Goal: Task Accomplishment & Management: Use online tool/utility

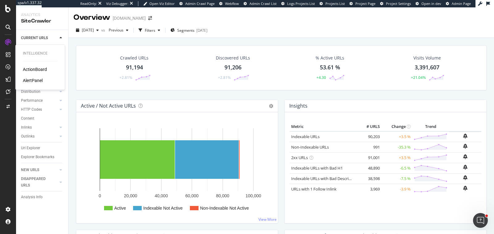
click at [35, 68] on div "ActionBoard" at bounding box center [35, 69] width 24 height 6
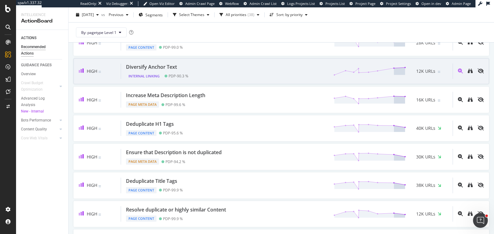
scroll to position [50, 0]
click at [248, 125] on div "Deduplicate H1 Tags Page Content PDP - 95.6 % 40K URLs" at bounding box center [286, 128] width 331 height 16
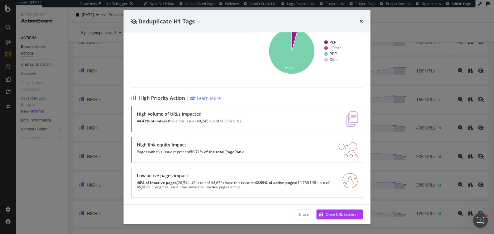
scroll to position [25, 0]
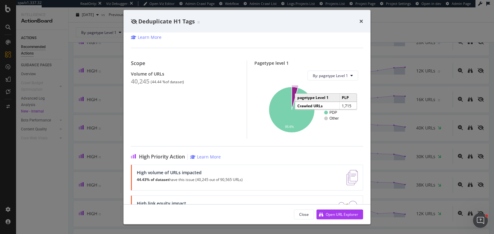
click at [294, 88] on icon "A chart." at bounding box center [295, 98] width 6 height 23
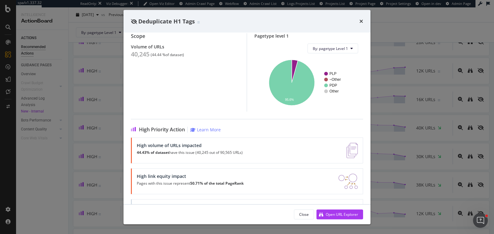
scroll to position [83, 0]
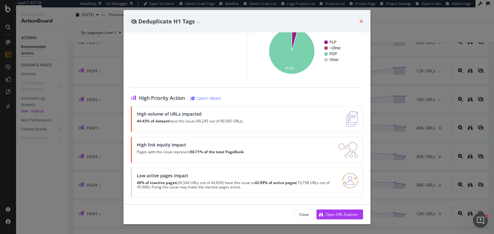
click at [359, 23] on icon "times" at bounding box center [361, 21] width 4 height 5
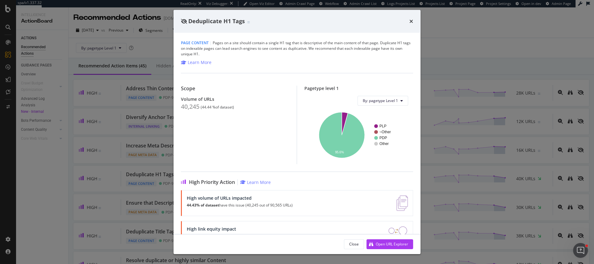
drag, startPoint x: 411, startPoint y: 20, endPoint x: 358, endPoint y: 89, distance: 86.8
click at [358, 89] on div "Deduplicate H1 Tags Page Content | Pages on a site should contain a single H1 t…" at bounding box center [296, 132] width 247 height 244
click at [410, 21] on icon "times" at bounding box center [411, 21] width 4 height 5
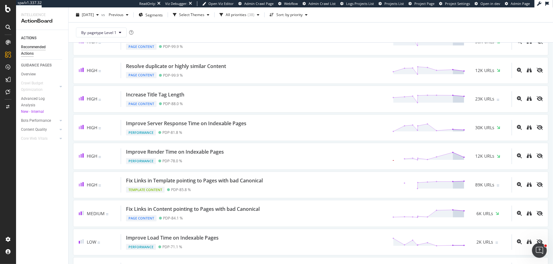
scroll to position [198, 0]
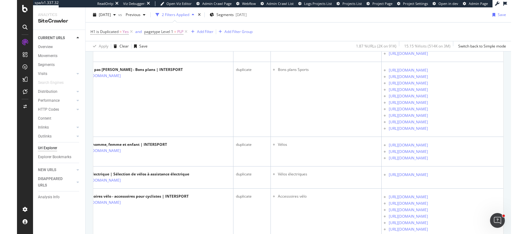
scroll to position [447, 0]
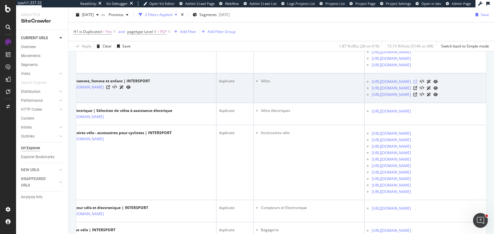
click at [417, 84] on icon at bounding box center [415, 82] width 4 height 4
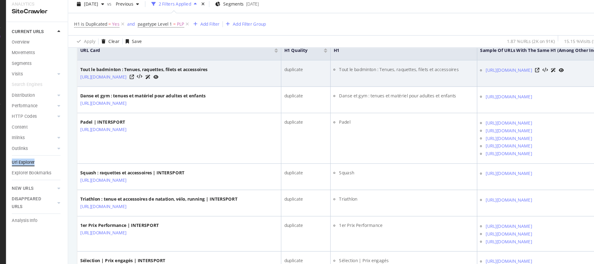
scroll to position [186, 0]
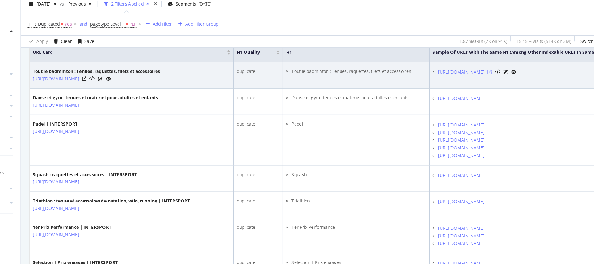
click at [466, 70] on icon at bounding box center [465, 72] width 4 height 4
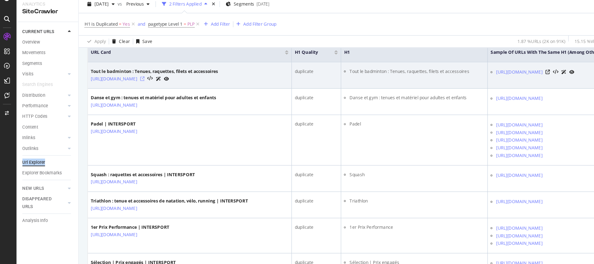
click at [124, 77] on icon at bounding box center [122, 78] width 4 height 4
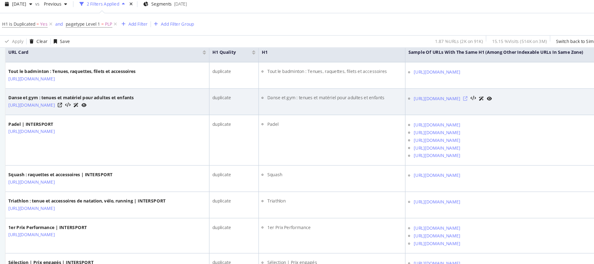
click at [466, 93] on icon at bounding box center [465, 95] width 4 height 4
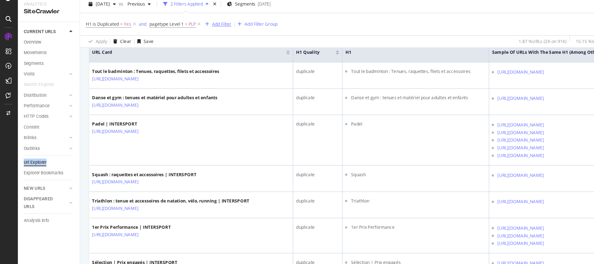
click at [187, 32] on div "Add Filter" at bounding box center [188, 31] width 16 height 5
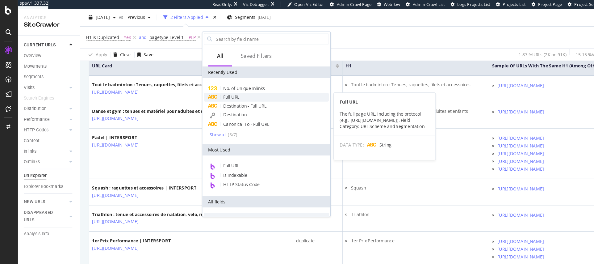
click at [194, 81] on span "Full URL" at bounding box center [196, 81] width 14 height 5
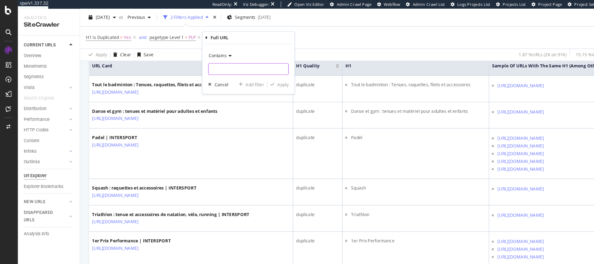
click at [188, 56] on input "text" at bounding box center [210, 58] width 67 height 10
type input "page="
click at [242, 73] on div "Apply" at bounding box center [240, 71] width 10 height 5
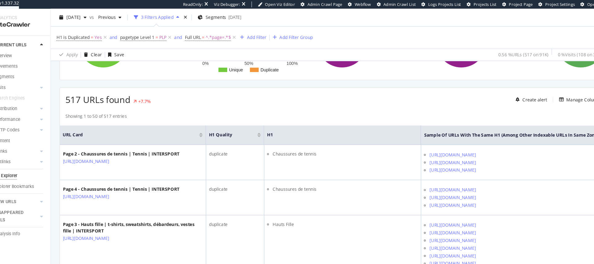
scroll to position [143, 0]
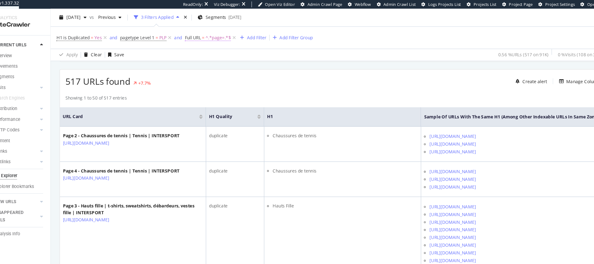
click at [200, 30] on span "^.*page=.*$" at bounding box center [209, 31] width 21 height 9
click at [197, 44] on span "Contains" at bounding box center [194, 45] width 15 height 5
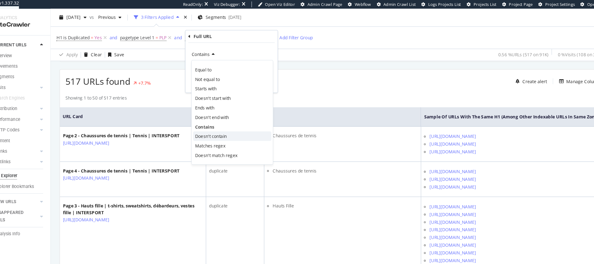
click at [201, 115] on span "Doesn't contain" at bounding box center [203, 114] width 27 height 5
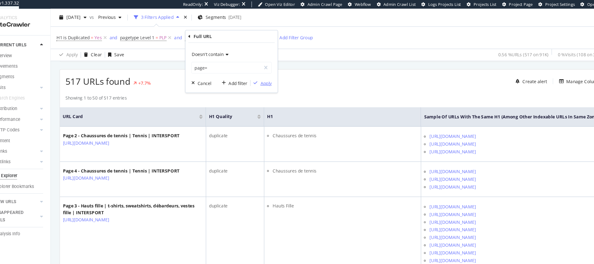
click at [254, 68] on div "Apply" at bounding box center [250, 69] width 10 height 5
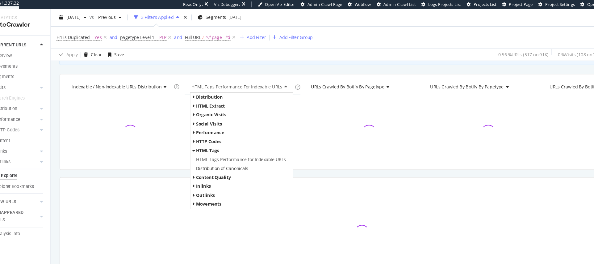
scroll to position [51, 0]
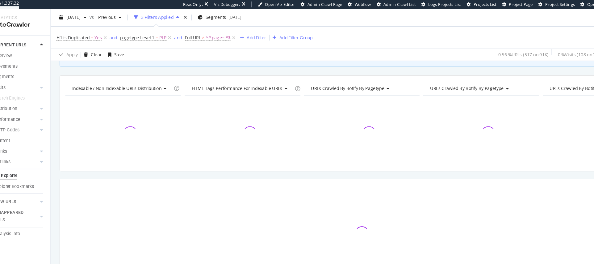
click at [248, 55] on div "Crawl metrics are now in the RealKeywords Explorer While the Site Explorer prov…" at bounding box center [331, 144] width 525 height 241
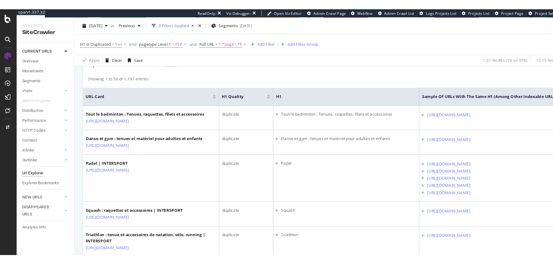
scroll to position [149, 0]
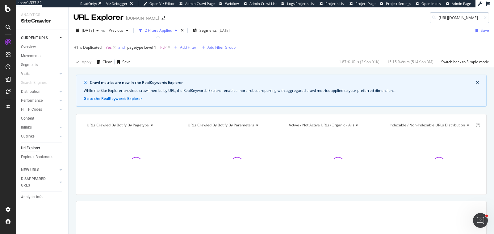
scroll to position [0, 50]
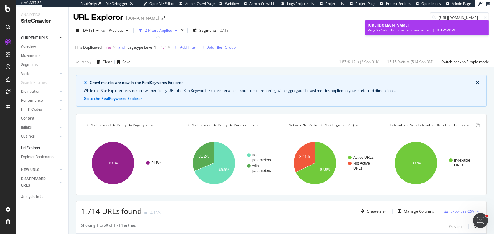
type input "[URL][DOMAIN_NAME]"
click at [441, 28] on div "Page 2 - Vélo : homme, femme et enfant | INTERSPORT" at bounding box center [426, 30] width 118 height 5
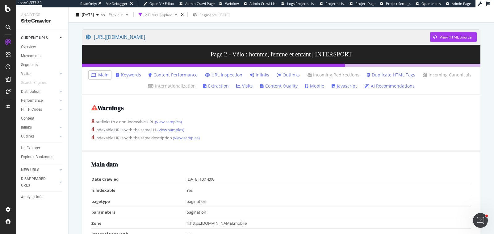
scroll to position [40, 0]
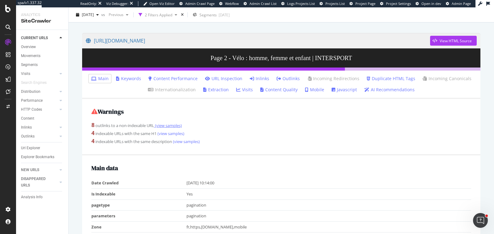
click at [174, 127] on link "(view samples)" at bounding box center [168, 126] width 28 height 6
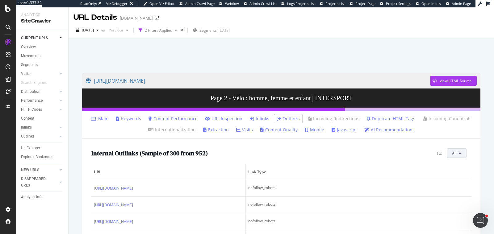
click at [462, 156] on button "All" at bounding box center [456, 153] width 20 height 10
click at [424, 136] on span "Non-Indexable URLs" at bounding box center [424, 137] width 35 height 6
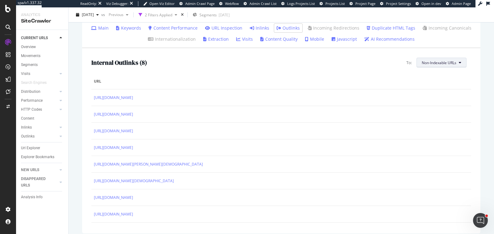
scroll to position [91, 0]
click at [437, 61] on span "Non-Indexable URLs" at bounding box center [438, 62] width 35 height 5
click at [437, 95] on span "Canonical Not Equal" at bounding box center [439, 97] width 36 height 6
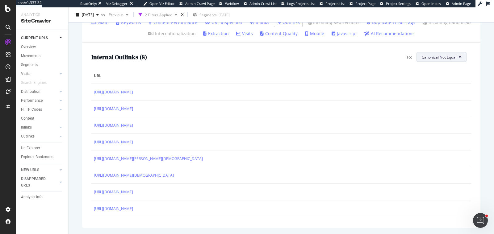
click at [445, 58] on span "Canonical Not Equal" at bounding box center [438, 57] width 35 height 5
drag, startPoint x: 442, startPoint y: 81, endPoint x: 438, endPoint y: 94, distance: 13.1
click at [438, 94] on div "All Non-Indexable URLs Canonical Not Equal 3xx URLs 4xx URLs 5xx URLs" at bounding box center [440, 96] width 46 height 69
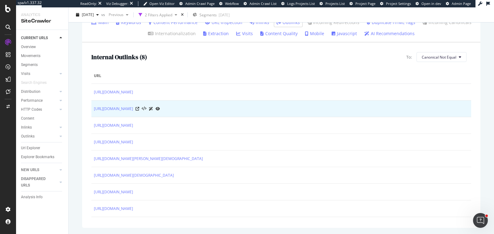
click at [332, 103] on td "https://www.intersport.fr/name-it-produits/" at bounding box center [281, 109] width 380 height 17
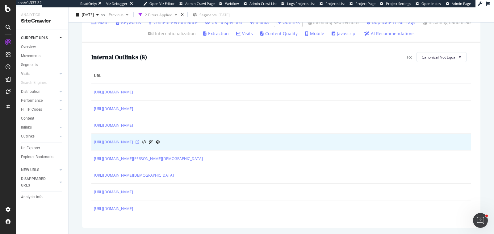
click at [139, 141] on icon at bounding box center [137, 142] width 4 height 4
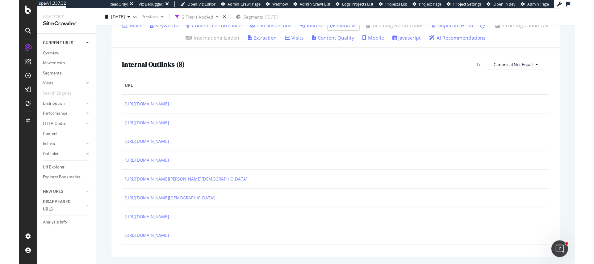
scroll to position [0, 0]
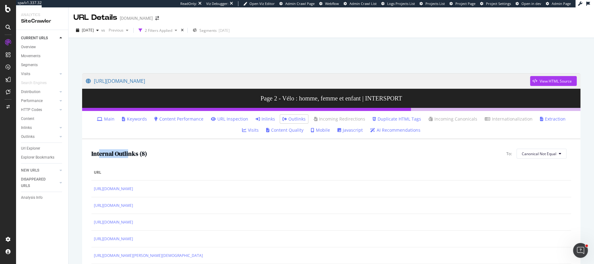
drag, startPoint x: 99, startPoint y: 156, endPoint x: 129, endPoint y: 154, distance: 30.0
click at [129, 154] on h2 "Internal Outlinks ( 8 )" at bounding box center [119, 153] width 56 height 7
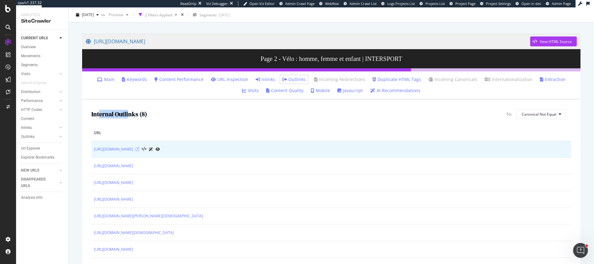
click at [139, 148] on icon at bounding box center [137, 149] width 4 height 4
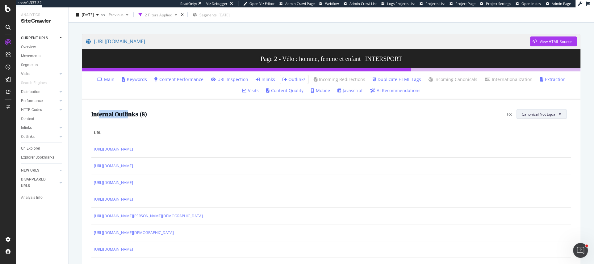
click at [493, 113] on button "Canonical Not Equal" at bounding box center [541, 114] width 50 height 10
click at [226, 128] on th "URL" at bounding box center [331, 133] width 480 height 16
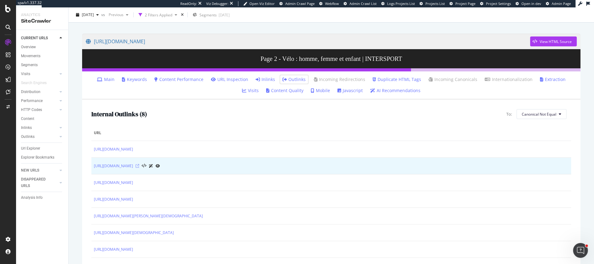
click at [139, 164] on icon at bounding box center [137, 166] width 4 height 4
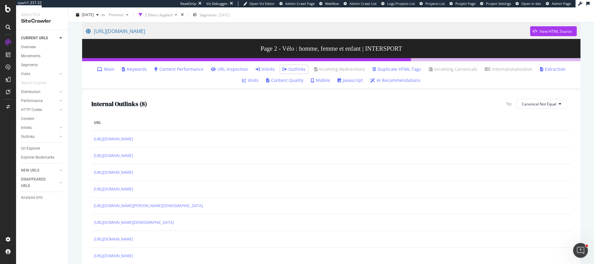
scroll to position [51, 0]
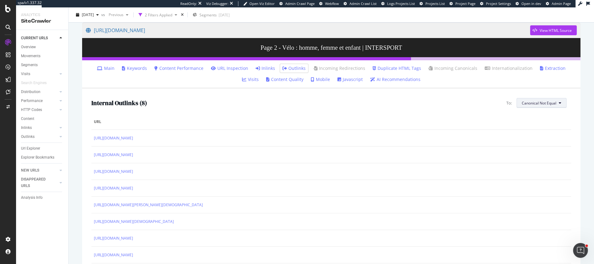
click at [493, 105] on button "Canonical Not Equal" at bounding box center [541, 103] width 50 height 10
click at [493, 126] on span "Non-Indexable URLs" at bounding box center [540, 126] width 36 height 6
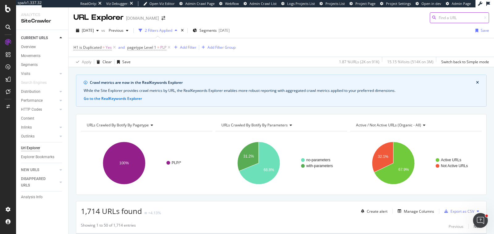
paste input "https://www.intersport.fr/sports/randonnee/equipement-randonnee/"
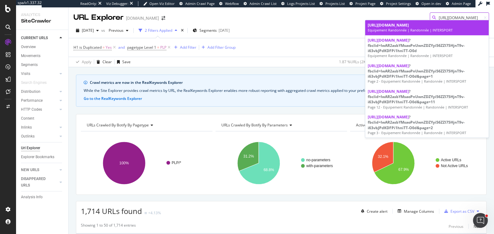
type input "https://www.intersport.fr/sports/randonnee/equipement-randonnee/"
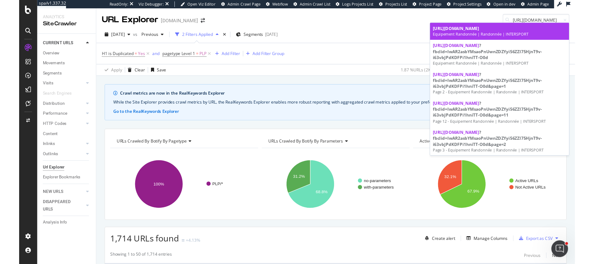
scroll to position [0, 0]
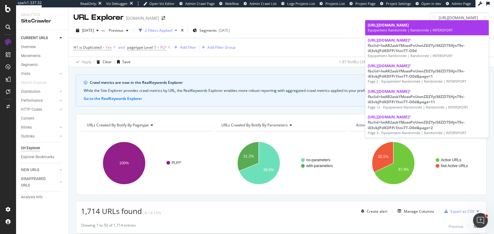
click at [409, 27] on span "https://www.intersport.fr/sports/randonnee/equipement-randonnee/" at bounding box center [387, 25] width 41 height 5
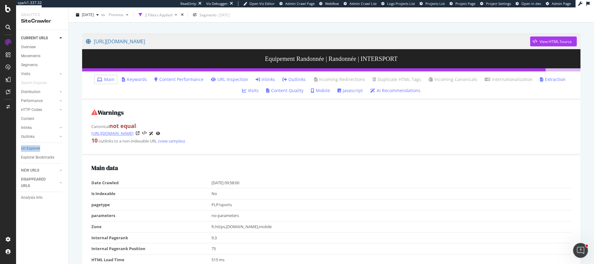
scroll to position [48, 0]
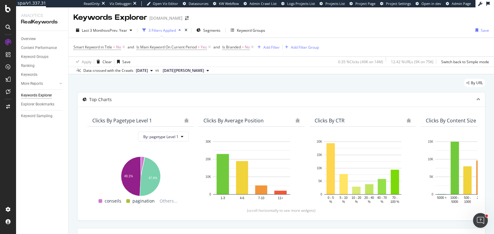
scroll to position [855, 0]
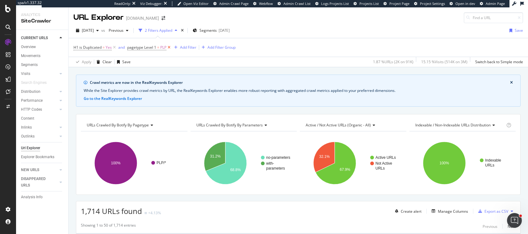
click at [168, 46] on icon at bounding box center [168, 47] width 5 height 6
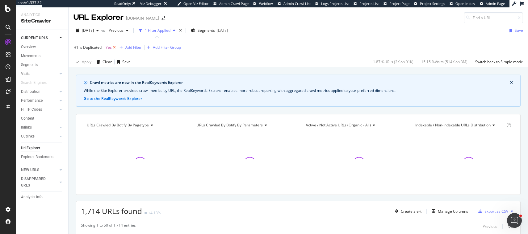
click at [115, 47] on icon at bounding box center [114, 47] width 5 height 6
click at [87, 46] on div "Add Filter" at bounding box center [90, 46] width 16 height 5
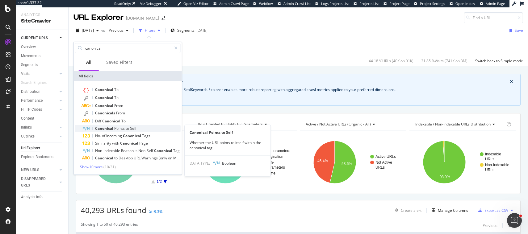
type input "canonical"
click at [114, 128] on span "Points" at bounding box center [119, 128] width 11 height 5
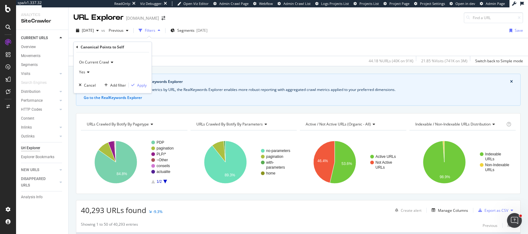
click at [85, 73] on icon at bounding box center [87, 72] width 4 height 4
click at [90, 90] on div "No" at bounding box center [113, 93] width 66 height 8
click at [141, 85] on div "Apply" at bounding box center [142, 85] width 10 height 5
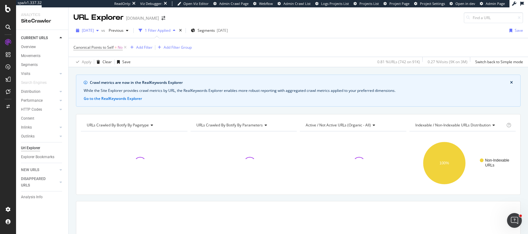
click at [94, 29] on span "[DATE]" at bounding box center [88, 30] width 12 height 5
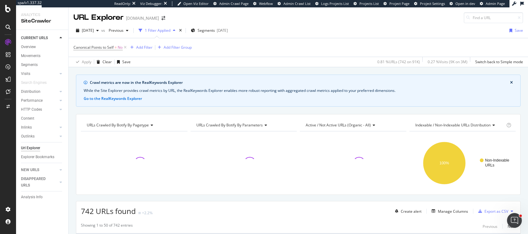
click at [72, 65] on div "Apply Clear Save 0.81 % URLs ( 742 on 91K ) 0.27 % Visits ( 9K on 3M ) Switch b…" at bounding box center [298, 62] width 459 height 10
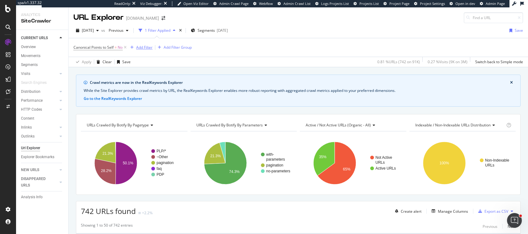
click at [141, 45] on div "Add Filter" at bounding box center [144, 47] width 16 height 5
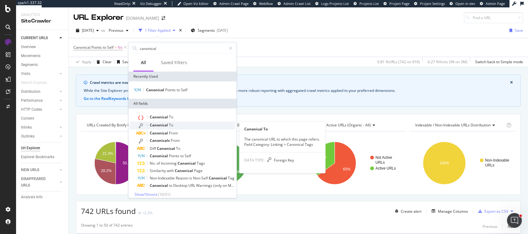
click at [159, 125] on span "Canonical" at bounding box center [159, 124] width 19 height 5
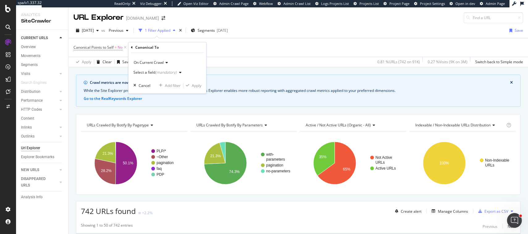
click at [160, 74] on div "(mandatory)" at bounding box center [165, 72] width 21 height 5
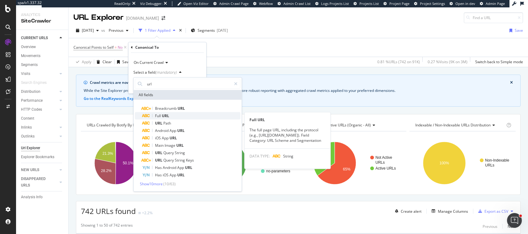
type input "url"
click at [167, 117] on span "URL" at bounding box center [165, 115] width 7 height 5
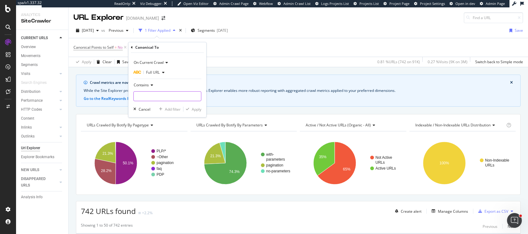
click at [159, 97] on input "text" at bounding box center [167, 96] width 67 height 10
type input "fbclid"
click at [195, 107] on div "Apply" at bounding box center [197, 109] width 10 height 5
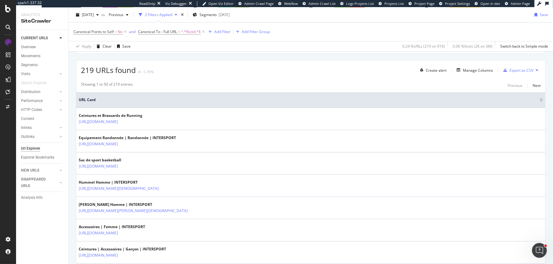
scroll to position [147, 0]
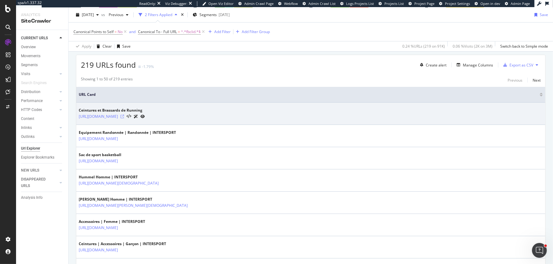
click at [124, 114] on icon at bounding box center [122, 116] width 4 height 4
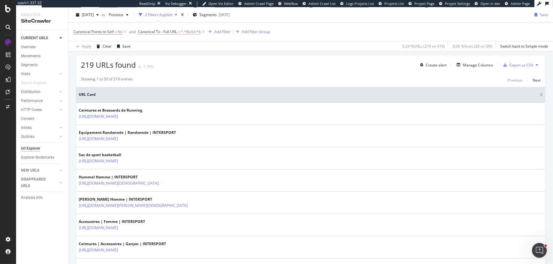
click at [191, 31] on span "^.*fbclid.*$" at bounding box center [191, 31] width 20 height 9
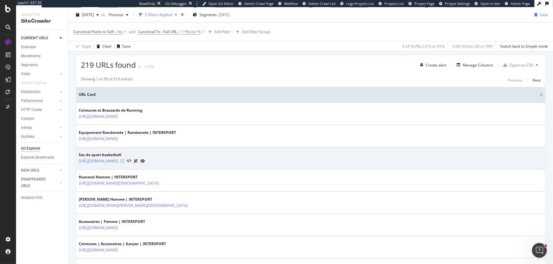
click at [124, 159] on icon at bounding box center [122, 161] width 4 height 4
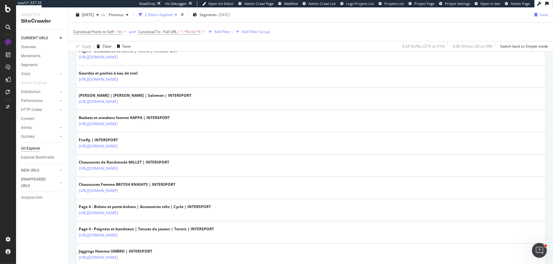
scroll to position [506, 0]
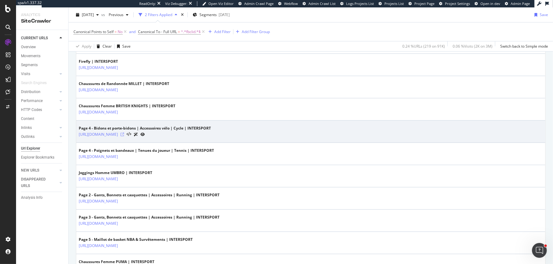
click at [124, 132] on icon at bounding box center [122, 134] width 4 height 4
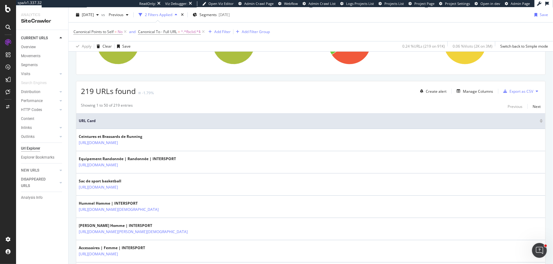
scroll to position [73, 0]
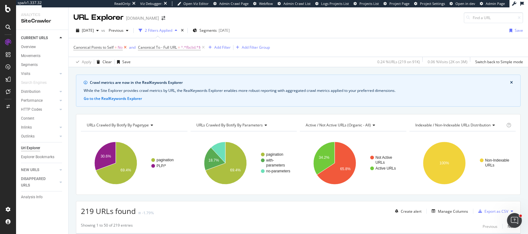
click at [127, 48] on icon at bounding box center [124, 47] width 5 height 6
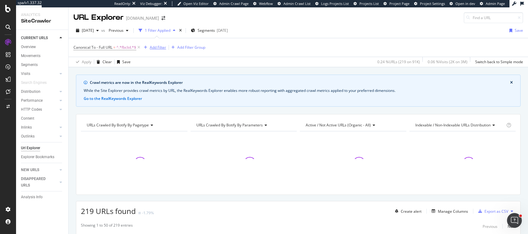
click at [150, 47] on div "Add Filter" at bounding box center [158, 47] width 16 height 5
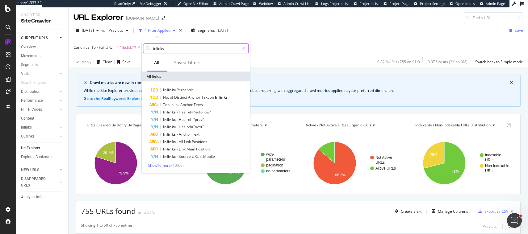
click at [162, 49] on input "inlinks" at bounding box center [195, 48] width 87 height 9
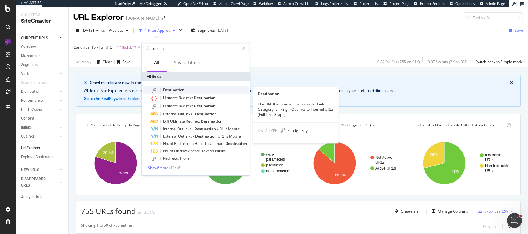
type input "destin"
click at [177, 89] on span "Destination" at bounding box center [174, 89] width 22 height 5
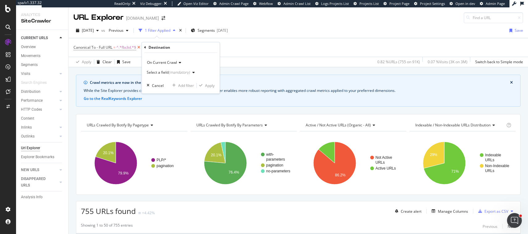
click at [138, 48] on icon at bounding box center [138, 47] width 5 height 6
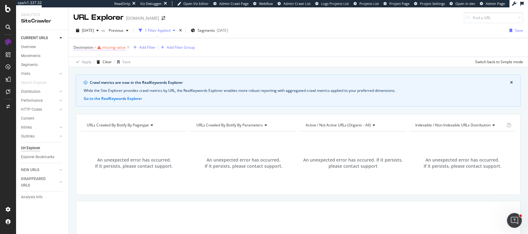
click at [110, 47] on div "missing value" at bounding box center [113, 47] width 23 height 5
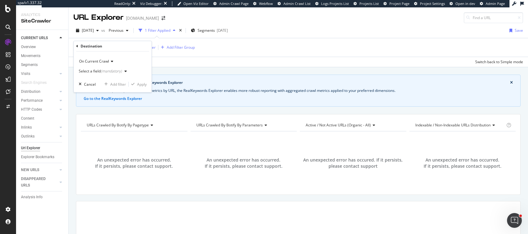
click at [115, 73] on div "Select a field (mandatory)" at bounding box center [104, 71] width 51 height 9
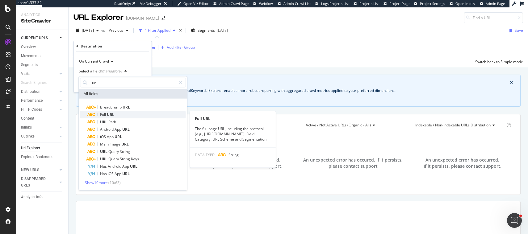
type input "url"
click at [115, 113] on div "Full URL" at bounding box center [136, 114] width 98 height 7
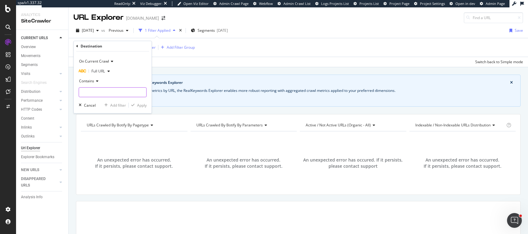
click at [114, 95] on input "text" at bounding box center [112, 92] width 67 height 10
type input "fbclid"
click at [142, 108] on div "Apply" at bounding box center [142, 105] width 10 height 5
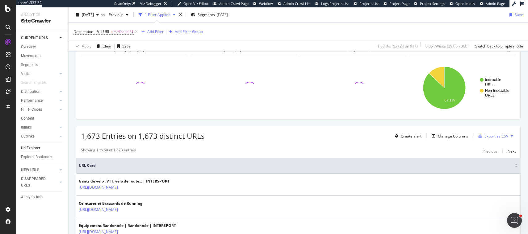
scroll to position [78, 0]
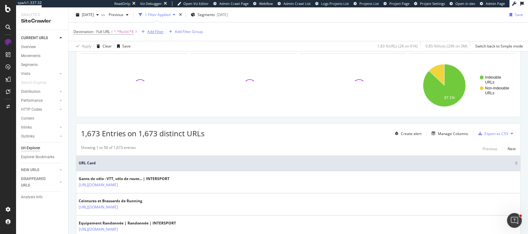
click at [153, 31] on div "Add Filter" at bounding box center [155, 31] width 16 height 5
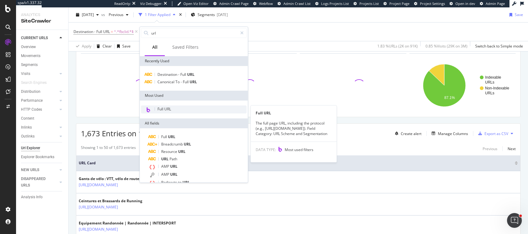
type input "url"
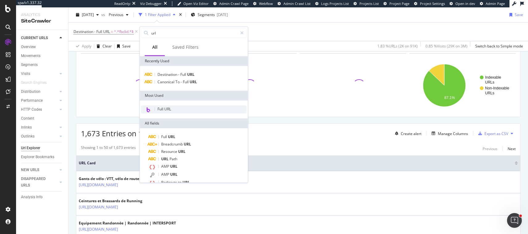
click at [175, 109] on div "Full URL" at bounding box center [194, 110] width 106 height 8
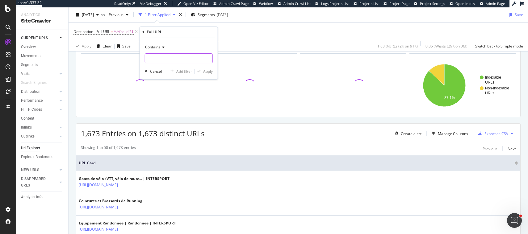
click at [166, 57] on input "text" at bounding box center [178, 58] width 67 height 10
type input "fbclid"
click at [208, 72] on div "Apply" at bounding box center [208, 71] width 10 height 5
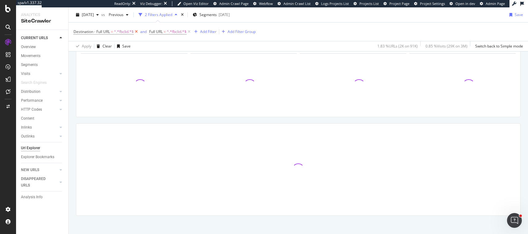
click at [136, 31] on icon at bounding box center [136, 32] width 5 height 6
click at [137, 32] on div "Add Filter" at bounding box center [132, 31] width 16 height 5
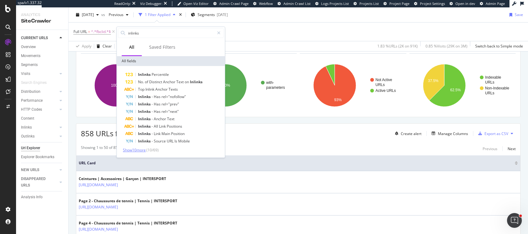
type input "inlinks"
click at [139, 148] on span "Show 10 more" at bounding box center [134, 149] width 23 height 5
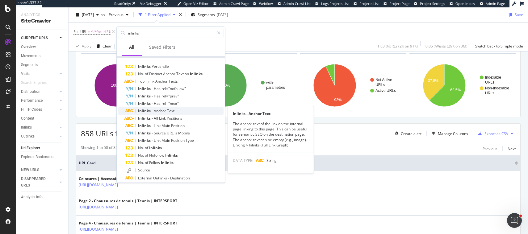
scroll to position [9, 0]
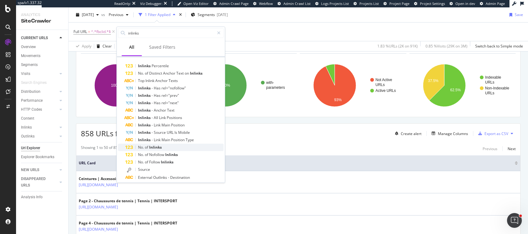
click at [146, 148] on span "of" at bounding box center [147, 147] width 4 height 5
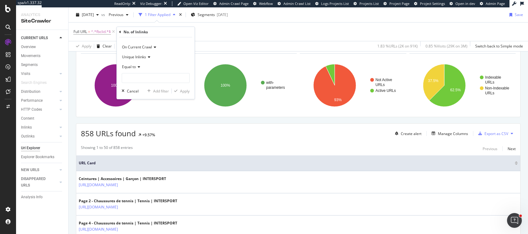
click at [134, 65] on span "Equal to" at bounding box center [129, 66] width 14 height 5
click at [137, 112] on span "Greater than" at bounding box center [136, 111] width 22 height 5
click at [184, 77] on input "1" at bounding box center [156, 78] width 68 height 10
type input "0"
click at [184, 80] on input "0" at bounding box center [156, 78] width 68 height 10
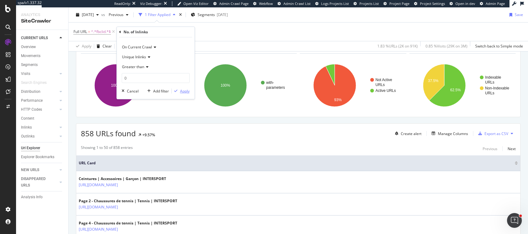
click at [184, 89] on div "Apply" at bounding box center [185, 91] width 10 height 5
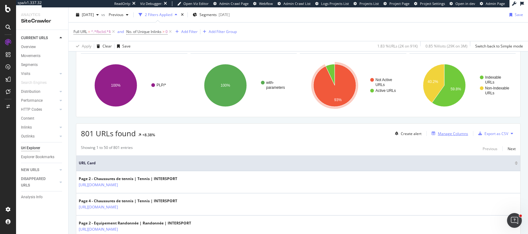
click at [448, 132] on div "Manage Columns" at bounding box center [453, 133] width 30 height 5
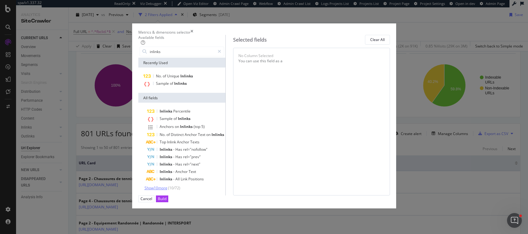
type input "inlinks"
click at [159, 191] on span "Show 10 more" at bounding box center [155, 187] width 23 height 5
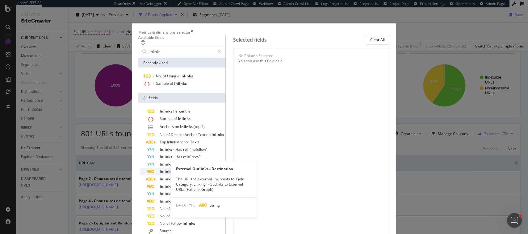
scroll to position [77, 0]
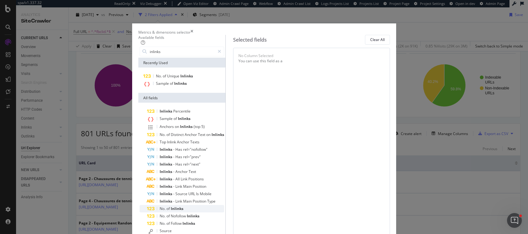
click at [171, 206] on span "Inlinks" at bounding box center [177, 208] width 13 height 5
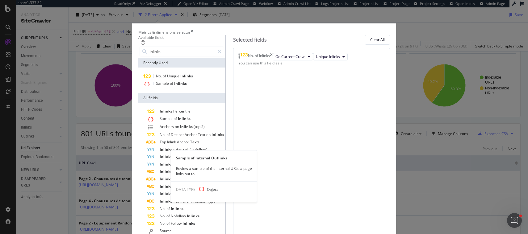
scroll to position [25, 0]
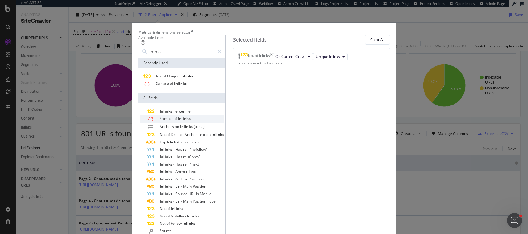
click at [178, 116] on span "Inlinks" at bounding box center [184, 118] width 13 height 5
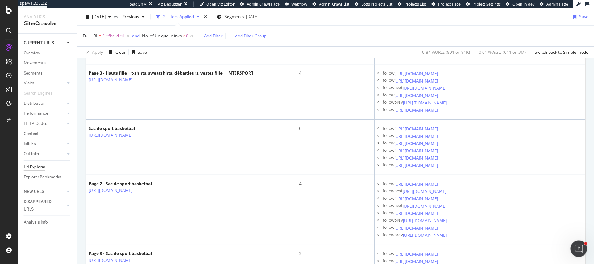
scroll to position [353, 0]
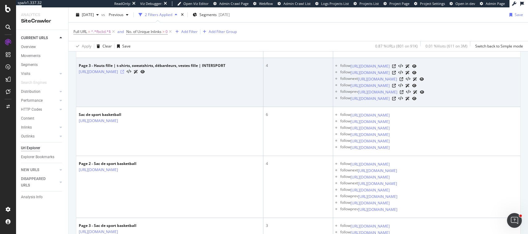
click at [124, 74] on icon at bounding box center [122, 72] width 4 height 4
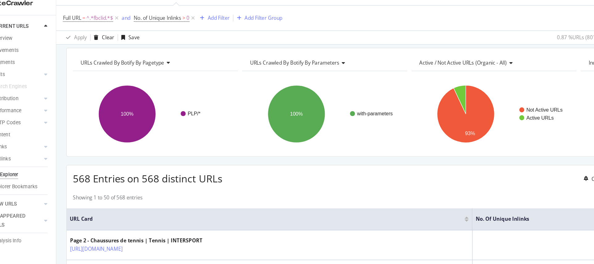
scroll to position [117, 0]
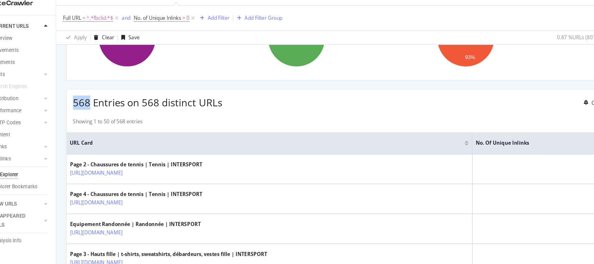
drag, startPoint x: 78, startPoint y: 93, endPoint x: 92, endPoint y: 93, distance: 13.9
click at [92, 93] on div "568 Entries on 568 distinct URLs Create alert Manage Columns Export as CSV" at bounding box center [331, 92] width 510 height 15
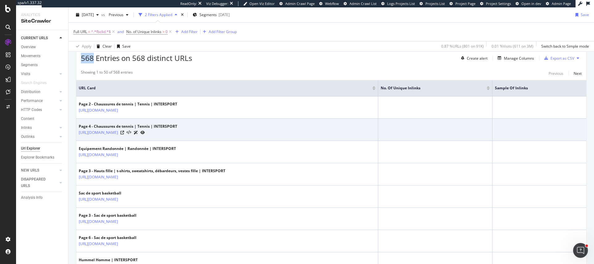
scroll to position [153, 0]
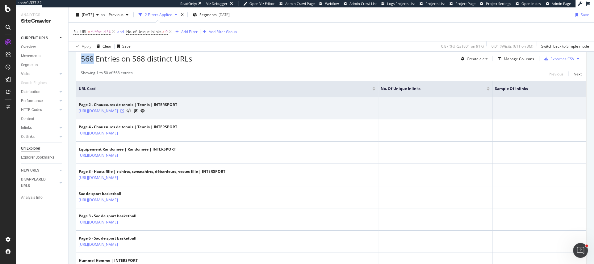
click at [124, 111] on icon at bounding box center [122, 111] width 4 height 4
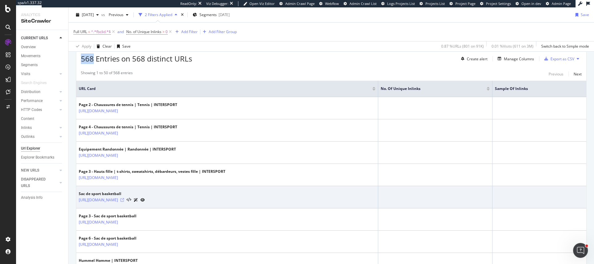
click at [124, 201] on icon at bounding box center [122, 200] width 4 height 4
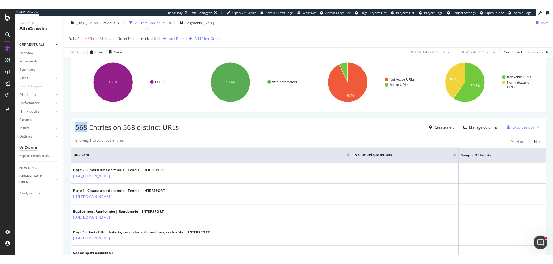
scroll to position [63, 0]
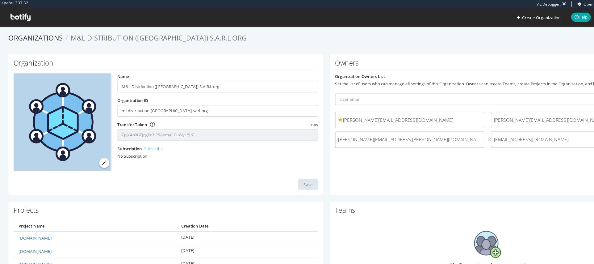
scroll to position [13, 0]
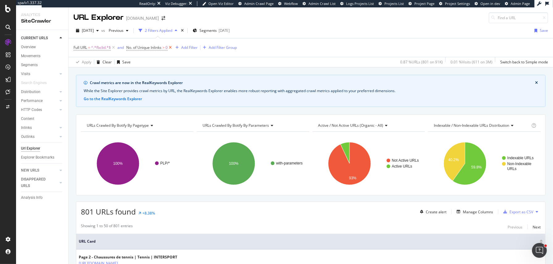
click at [171, 47] on icon at bounding box center [170, 47] width 5 height 6
click at [113, 47] on icon at bounding box center [113, 47] width 5 height 6
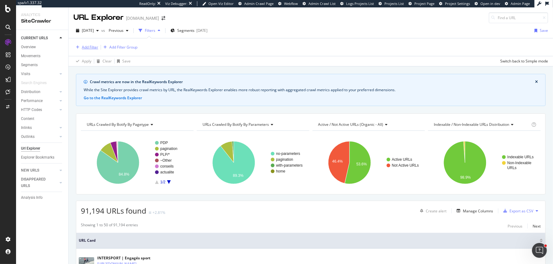
click at [87, 46] on div "Add Filter" at bounding box center [90, 46] width 16 height 5
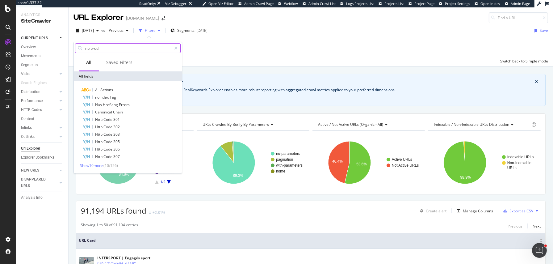
type input "nb produ"
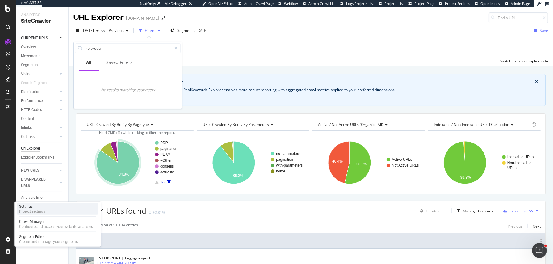
click at [37, 210] on div "Project settings" at bounding box center [32, 211] width 26 height 5
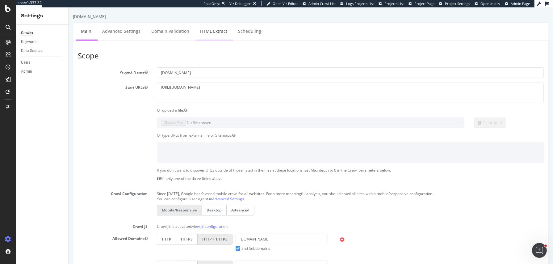
click at [205, 30] on link "HTML Extract" at bounding box center [213, 31] width 36 height 17
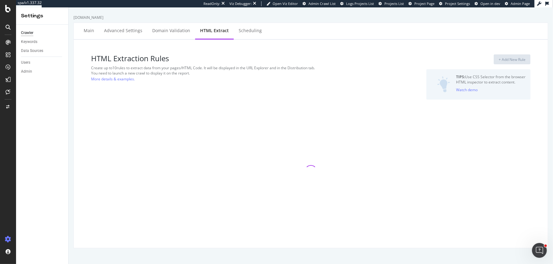
select select "exist"
select select "count"
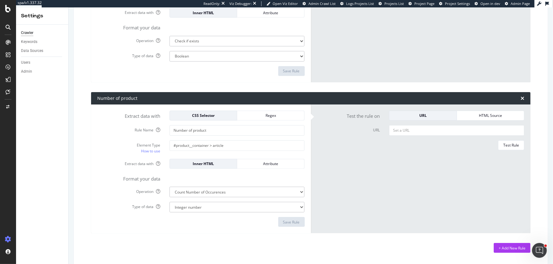
scroll to position [319, 0]
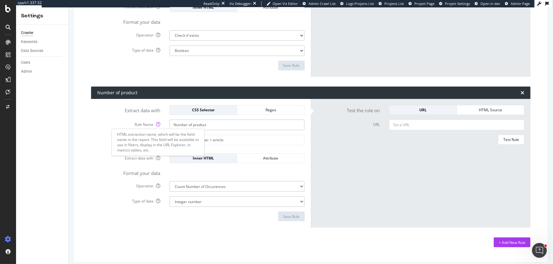
drag, startPoint x: 209, startPoint y: 125, endPoint x: 156, endPoint y: 125, distance: 53.4
click at [156, 125] on div "Rule Name Number of product" at bounding box center [201, 124] width 217 height 10
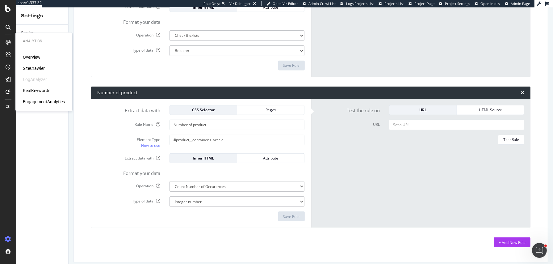
click at [31, 68] on div "SiteCrawler" at bounding box center [34, 68] width 22 height 6
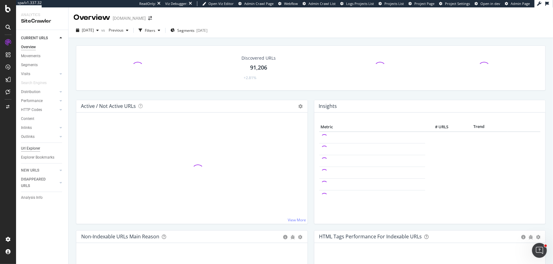
click at [33, 149] on div "Url Explorer" at bounding box center [30, 148] width 19 height 6
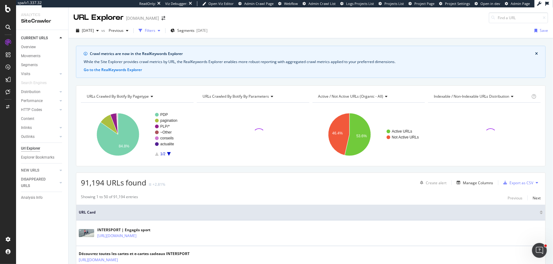
click at [155, 31] on div "Filters" at bounding box center [150, 30] width 10 height 5
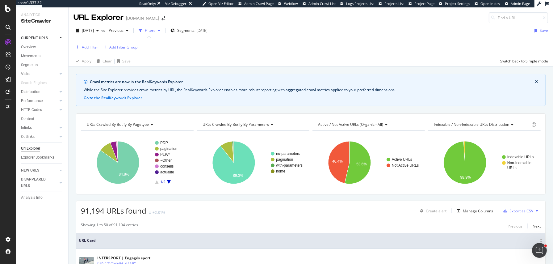
click at [86, 48] on div "Add Filter" at bounding box center [90, 46] width 16 height 5
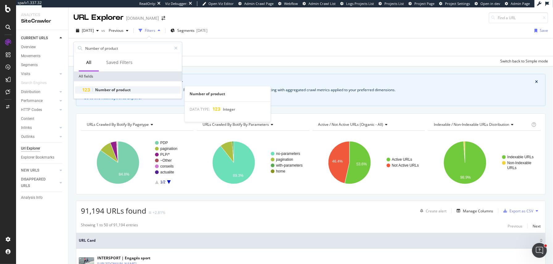
type input "Number of product"
click at [114, 89] on span "of" at bounding box center [113, 89] width 5 height 5
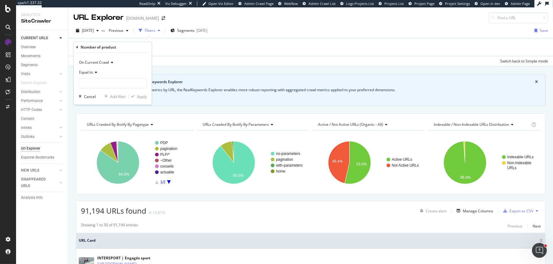
click at [87, 72] on span "Equal to" at bounding box center [86, 71] width 14 height 5
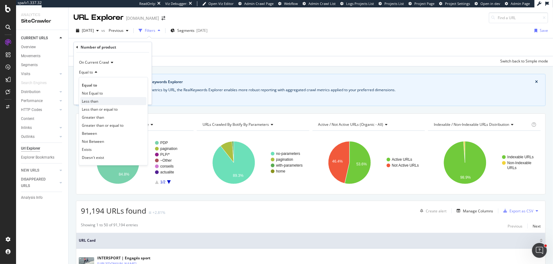
click at [87, 102] on span "Less than" at bounding box center [90, 100] width 16 height 5
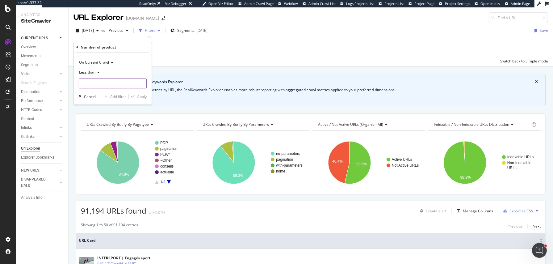
click at [93, 87] on input "number" at bounding box center [113, 83] width 68 height 10
type input "3"
drag, startPoint x: 142, startPoint y: 94, endPoint x: 138, endPoint y: 95, distance: 3.8
click at [142, 94] on div "Apply" at bounding box center [142, 96] width 10 height 5
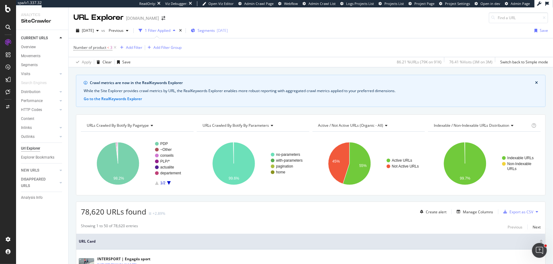
click at [215, 30] on span "Segments" at bounding box center [205, 30] width 17 height 5
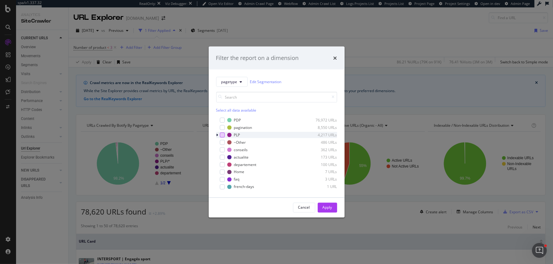
click at [223, 136] on div "modal" at bounding box center [222, 134] width 5 height 5
click at [328, 207] on div "Apply" at bounding box center [327, 207] width 10 height 5
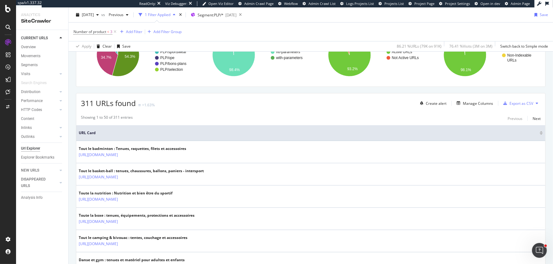
scroll to position [109, 0]
click at [96, 31] on span "Number of product" at bounding box center [89, 31] width 33 height 5
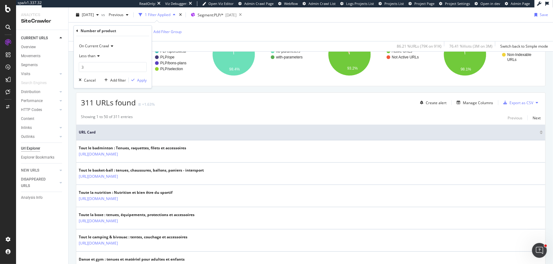
click at [196, 35] on div "Number of product < 3 Add Filter Add Filter Group" at bounding box center [310, 32] width 474 height 19
click at [129, 35] on div "Add Filter" at bounding box center [130, 31] width 25 height 7
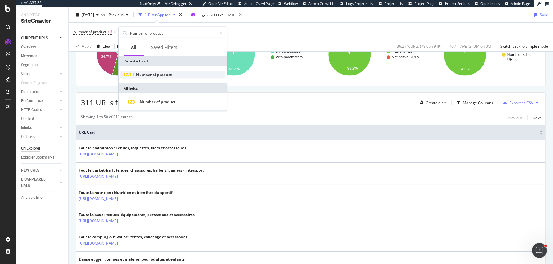
click at [150, 74] on span "Number" at bounding box center [144, 74] width 16 height 5
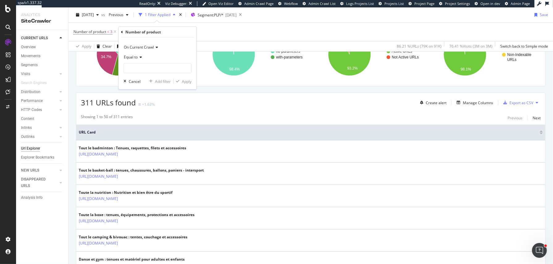
click at [127, 58] on span "Equal to" at bounding box center [131, 56] width 14 height 5
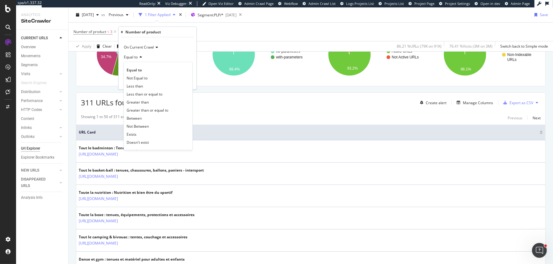
click at [210, 93] on div "311 URLs found +1.63% Create alert Manage Columns Export as CSV" at bounding box center [310, 100] width 469 height 15
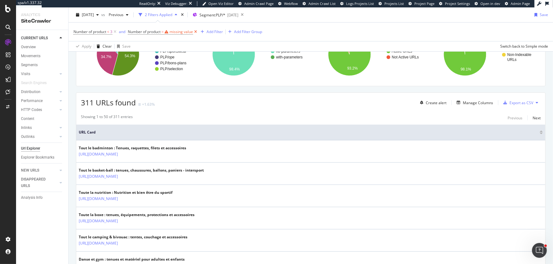
click at [195, 30] on icon at bounding box center [195, 32] width 5 height 6
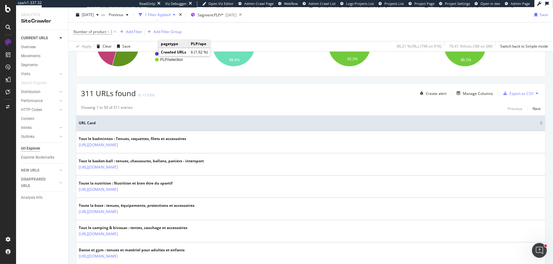
scroll to position [109, 0]
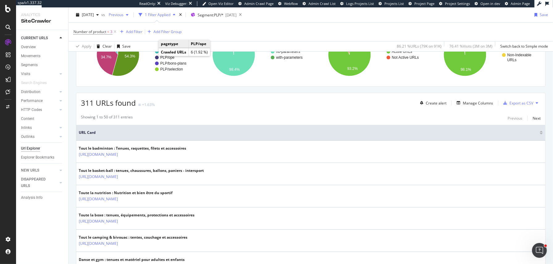
click at [130, 17] on div "Previous" at bounding box center [118, 14] width 25 height 9
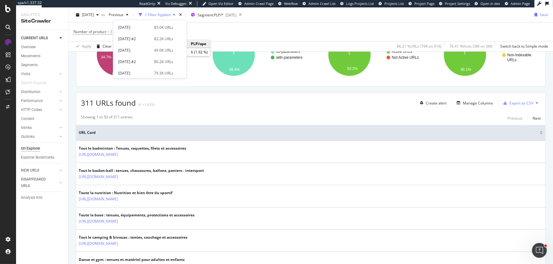
scroll to position [43, 0]
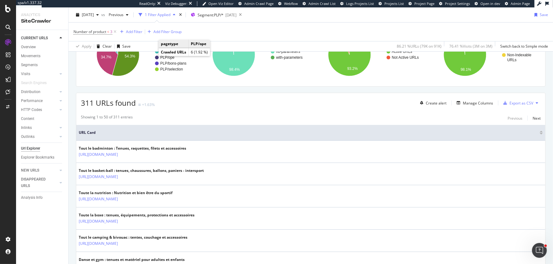
drag, startPoint x: 79, startPoint y: 101, endPoint x: 94, endPoint y: 101, distance: 15.1
click at [94, 101] on div "311 URLs found +1.63% Create alert Manage Columns Export as CSV" at bounding box center [310, 100] width 469 height 15
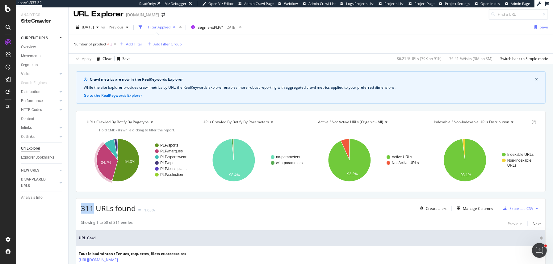
scroll to position [0, 0]
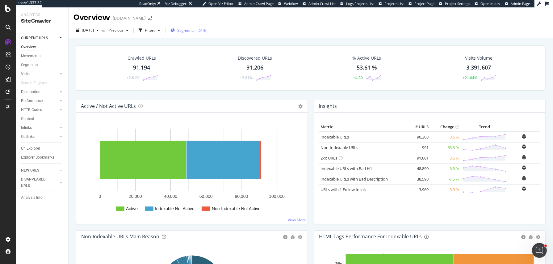
click at [198, 26] on div "Segments [DATE]" at bounding box center [188, 30] width 37 height 9
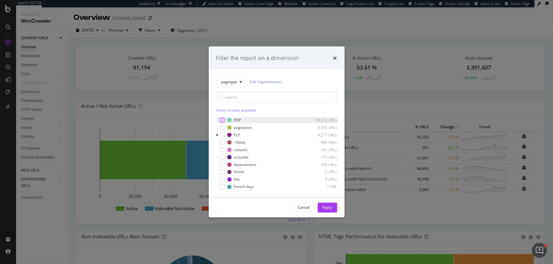
click at [220, 121] on div "modal" at bounding box center [222, 119] width 5 height 5
click at [329, 208] on div "Apply" at bounding box center [327, 207] width 10 height 5
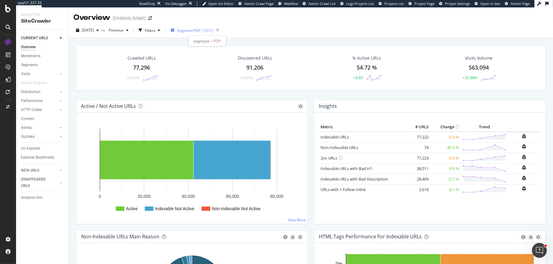
click at [185, 31] on div "Segment: PDP [DATE]" at bounding box center [191, 30] width 43 height 5
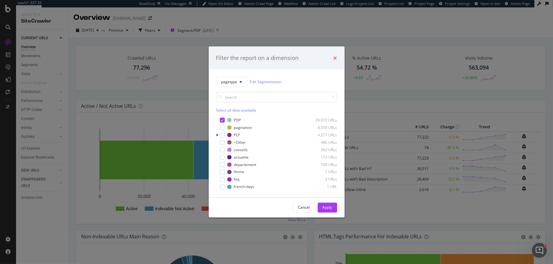
click at [333, 59] on icon "times" at bounding box center [335, 57] width 4 height 5
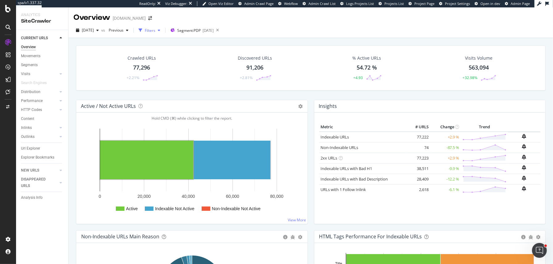
click at [155, 30] on div "Filters" at bounding box center [150, 30] width 10 height 5
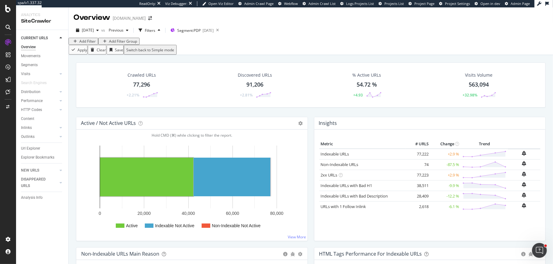
click at [83, 44] on div "Add Filter" at bounding box center [87, 41] width 16 height 5
type input "out of stock"
click at [163, 55] on span "stock" at bounding box center [168, 51] width 10 height 5
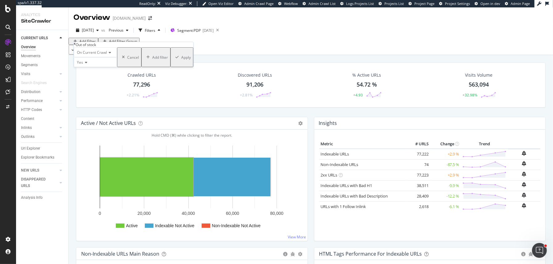
click at [85, 67] on div "Yes" at bounding box center [95, 62] width 43 height 10
click at [87, 80] on div "No" at bounding box center [95, 76] width 43 height 6
click at [181, 60] on div "Apply" at bounding box center [186, 57] width 10 height 5
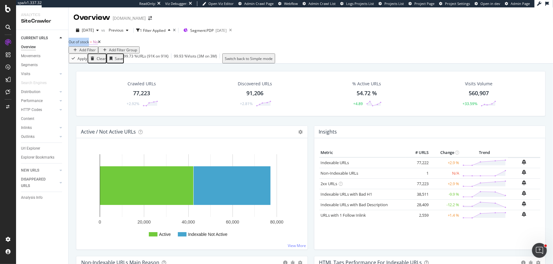
drag, startPoint x: 72, startPoint y: 47, endPoint x: 95, endPoint y: 47, distance: 22.8
click at [95, 47] on div "Out of stock = No Add Filter Add Filter Group Apply Clear Save 99.73 % URLs ( 9…" at bounding box center [311, 51] width 484 height 26
click at [89, 44] on span "Out of stock" at bounding box center [79, 41] width 20 height 5
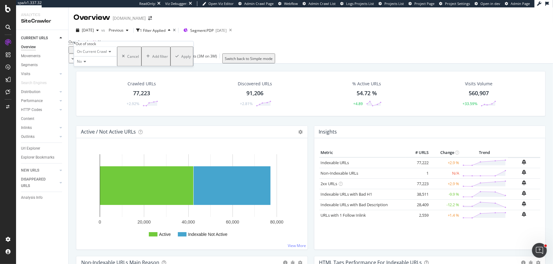
click at [82, 64] on span "No" at bounding box center [79, 61] width 5 height 5
click at [84, 73] on div "Yes" at bounding box center [95, 69] width 43 height 6
click at [181, 59] on div "Apply" at bounding box center [186, 56] width 10 height 5
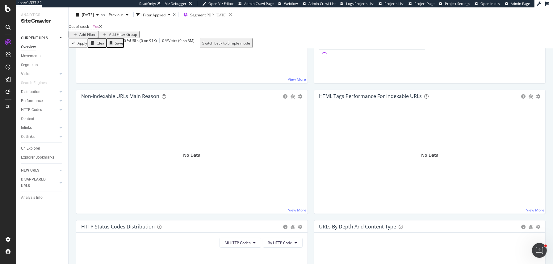
scroll to position [190, 0]
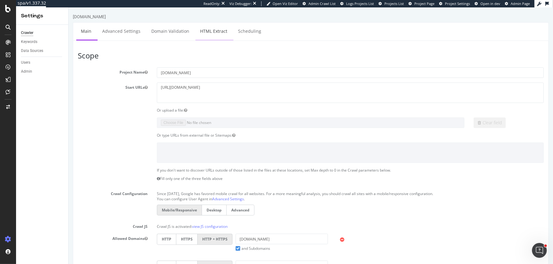
click at [211, 31] on link "HTML Extract" at bounding box center [213, 31] width 36 height 17
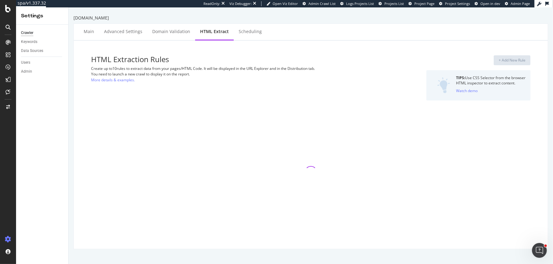
select select "exist"
select select "count"
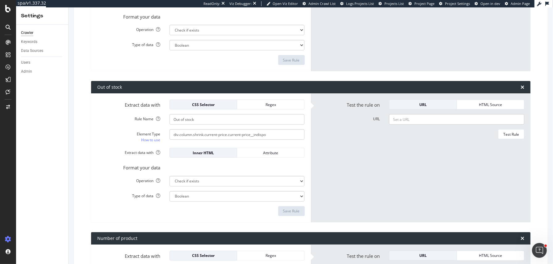
scroll to position [182, 0]
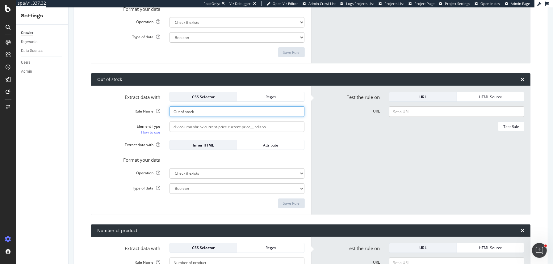
drag, startPoint x: 198, startPoint y: 111, endPoint x: 167, endPoint y: 111, distance: 30.9
click at [167, 111] on div "Out of stock" at bounding box center [237, 111] width 144 height 10
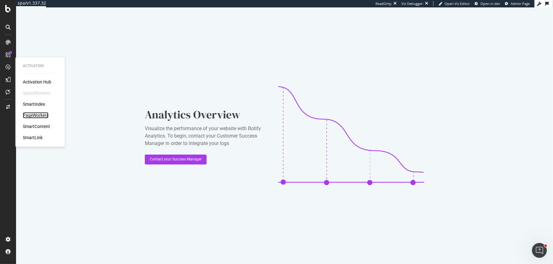
click at [28, 114] on div "PageWorkers" at bounding box center [36, 115] width 26 height 6
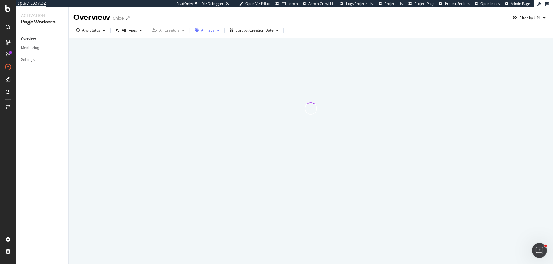
click at [210, 31] on div "All Tags" at bounding box center [208, 30] width 14 height 4
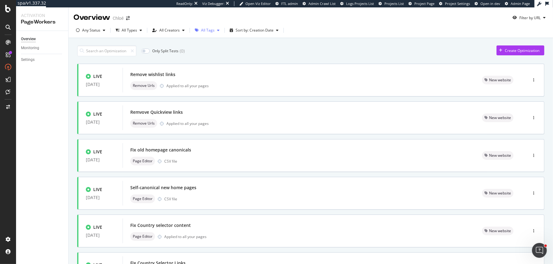
click at [206, 30] on div "All Tags" at bounding box center [208, 30] width 14 height 4
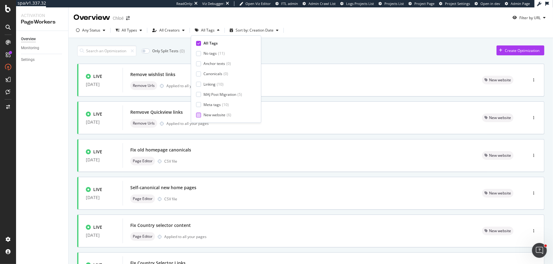
click at [198, 114] on div at bounding box center [198, 114] width 5 height 5
click at [287, 54] on div "Only Split Tests ( 0 ) Create Optimization" at bounding box center [310, 50] width 467 height 11
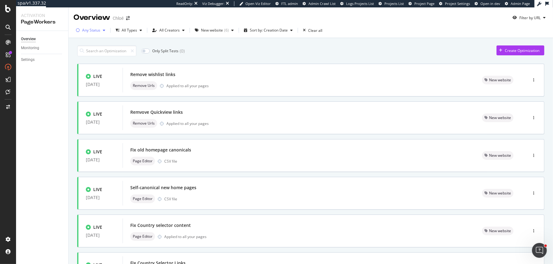
click at [92, 33] on div "Any Status" at bounding box center [90, 30] width 34 height 9
click at [217, 53] on div "Only Split Tests ( 0 ) Create Optimization" at bounding box center [310, 50] width 467 height 11
click at [86, 30] on div "Any Status" at bounding box center [91, 30] width 18 height 4
click at [80, 64] on div at bounding box center [81, 63] width 5 height 5
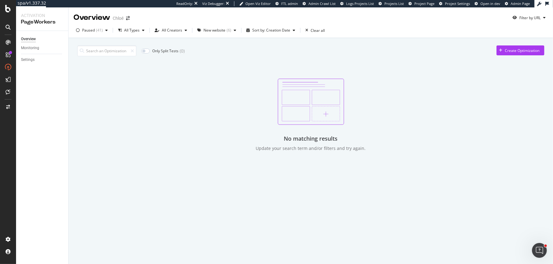
click at [215, 62] on div "Only Split Tests ( 0 ) Create Optimization No matching results Update your sear…" at bounding box center [310, 96] width 467 height 109
click at [218, 32] on div "New website" at bounding box center [214, 30] width 22 height 4
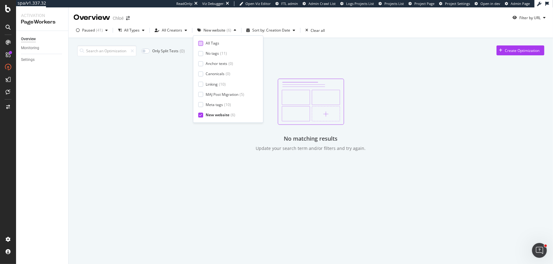
click at [203, 41] on div "All Tags" at bounding box center [225, 42] width 55 height 5
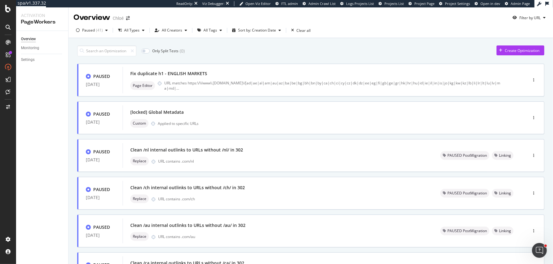
click at [297, 48] on div "Only Split Tests ( 0 ) Create Optimization" at bounding box center [310, 50] width 467 height 11
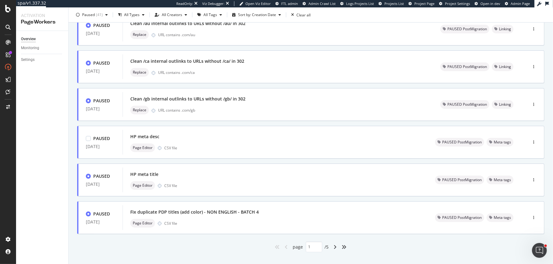
scroll to position [211, 0]
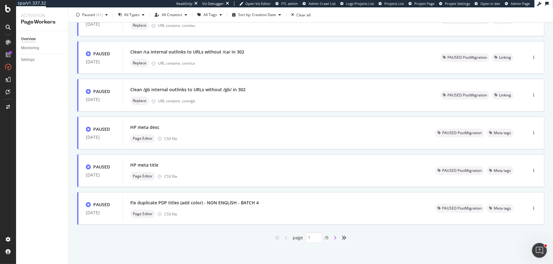
click at [335, 238] on icon "angle-right" at bounding box center [335, 237] width 3 height 5
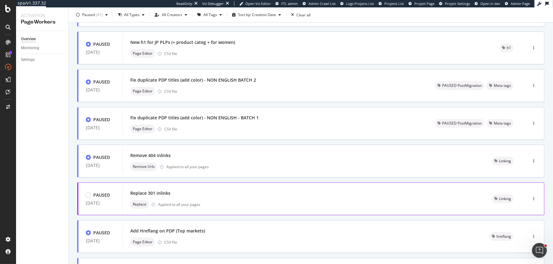
scroll to position [0, 0]
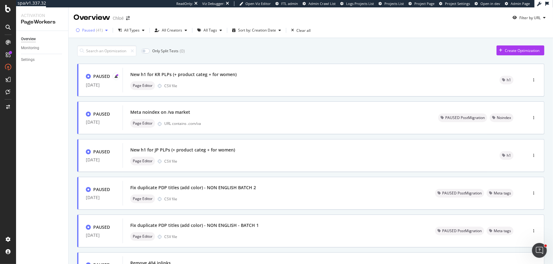
click at [91, 31] on div "Paused" at bounding box center [88, 30] width 13 height 4
click at [84, 42] on div "Any Status" at bounding box center [93, 42] width 29 height 5
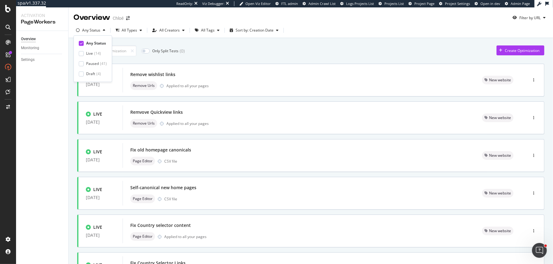
type input "1"
click at [197, 50] on div "Only Split Tests ( 0 ) Create Optimization" at bounding box center [310, 50] width 467 height 11
click at [199, 32] on div "button" at bounding box center [196, 30] width 9 height 4
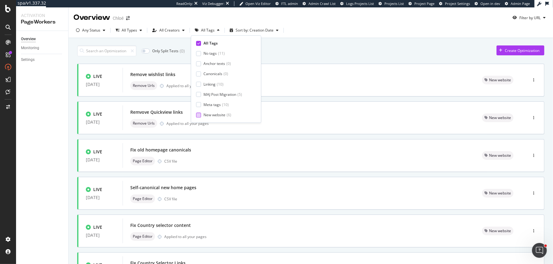
click at [196, 116] on div at bounding box center [198, 114] width 5 height 5
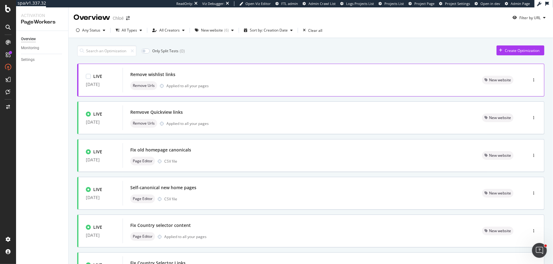
click at [272, 65] on div "LIVE 10 Sep. 2025 Remove wishlist links Remove Urls Applied to all your pages N…" at bounding box center [310, 80] width 467 height 33
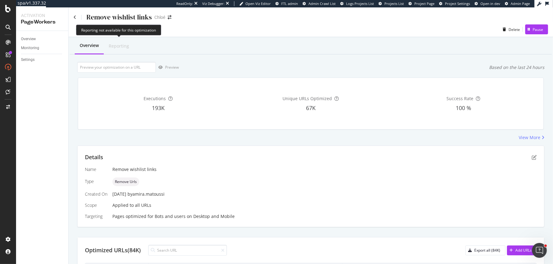
click at [119, 46] on div "Reporting" at bounding box center [119, 46] width 20 height 6
click at [27, 41] on div "Overview" at bounding box center [28, 39] width 15 height 6
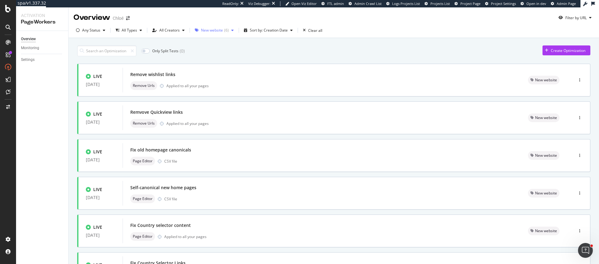
click at [211, 28] on div "New website" at bounding box center [212, 30] width 22 height 4
click at [198, 40] on div "All Tags No tags ( 11 ) Anchor texts ( 0 ) Canonicals ( 0 ) Linking ( 10 ) MAJ …" at bounding box center [226, 78] width 70 height 87
click at [198, 43] on div at bounding box center [198, 43] width 5 height 5
click at [289, 49] on div "Only Split Tests ( 0 ) Create Optimization" at bounding box center [333, 50] width 513 height 11
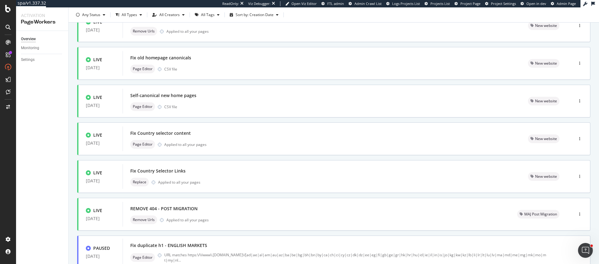
scroll to position [103, 0]
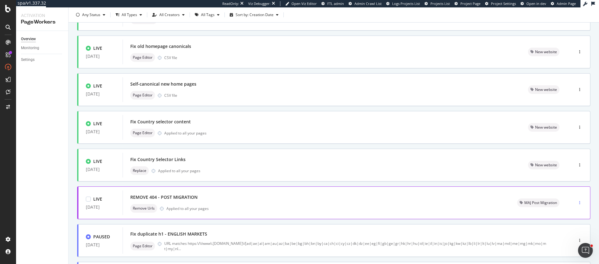
click at [552, 202] on icon "button" at bounding box center [579, 203] width 1 height 4
click at [552, 232] on div "Tags" at bounding box center [569, 234] width 29 height 8
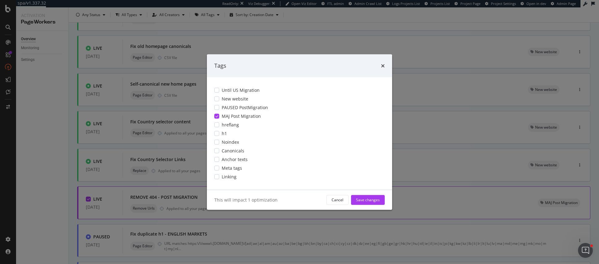
scroll to position [0, 0]
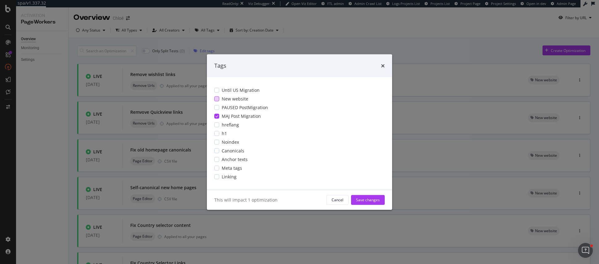
click at [218, 98] on div "modal" at bounding box center [216, 98] width 5 height 5
click at [362, 199] on div "Save changes" at bounding box center [368, 199] width 24 height 5
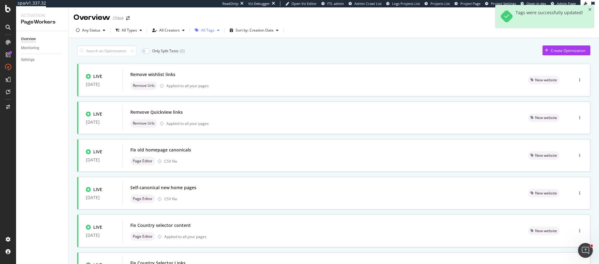
click at [207, 32] on div "All Tags" at bounding box center [208, 30] width 14 height 4
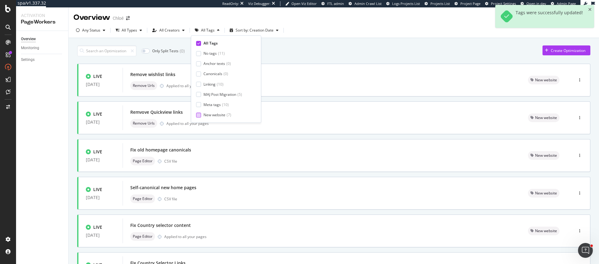
click at [202, 113] on div "New website ( 7 )" at bounding box center [223, 114] width 55 height 5
click at [288, 48] on div "Only Split Tests ( 0 ) Create Optimization" at bounding box center [333, 50] width 513 height 11
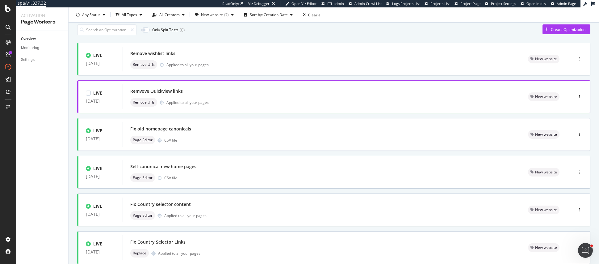
scroll to position [18, 0]
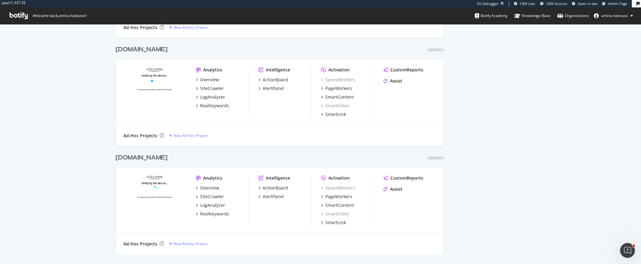
scroll to position [263, 641]
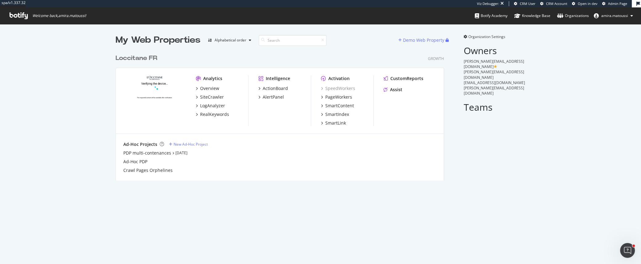
scroll to position [263, 641]
click at [484, 12] on link "Organizations" at bounding box center [574, 15] width 32 height 17
